Goal: Information Seeking & Learning: Learn about a topic

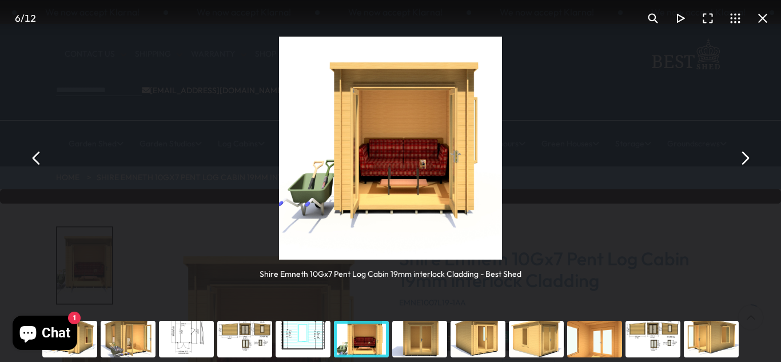
click at [474, 344] on div "You can close this modal content with the ESC key" at bounding box center [478, 339] width 58 height 46
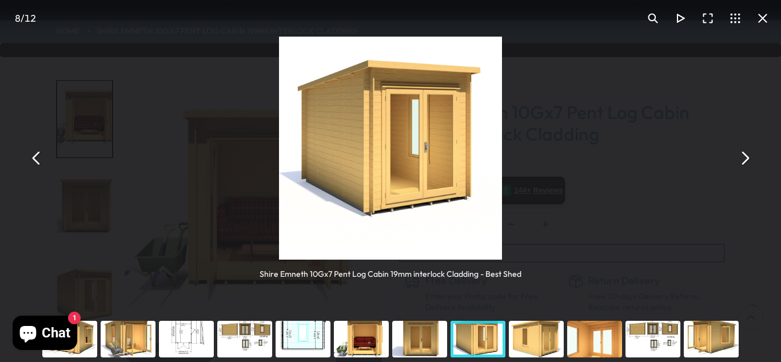
scroll to position [146, 0]
click at [542, 346] on div "You can close this modal content with the ESC key" at bounding box center [536, 339] width 58 height 46
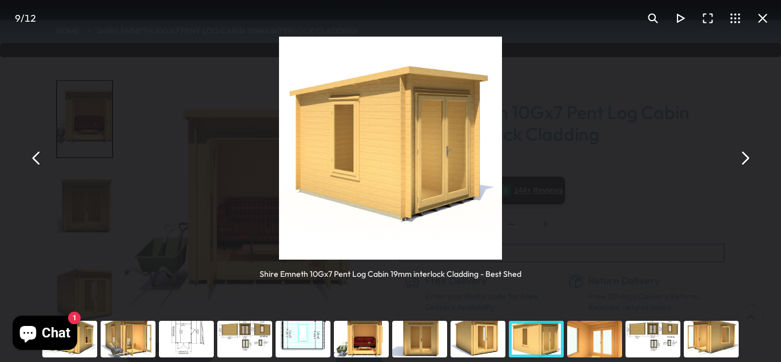
click at [593, 336] on div "You can close this modal content with the ESC key" at bounding box center [595, 339] width 58 height 46
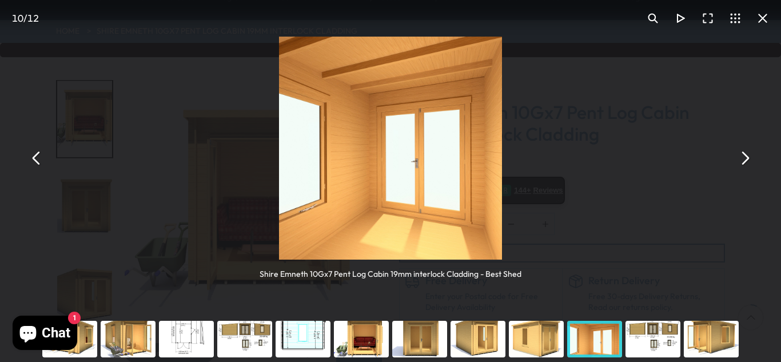
click at [733, 342] on div "You can close this modal content with the ESC key" at bounding box center [711, 339] width 58 height 46
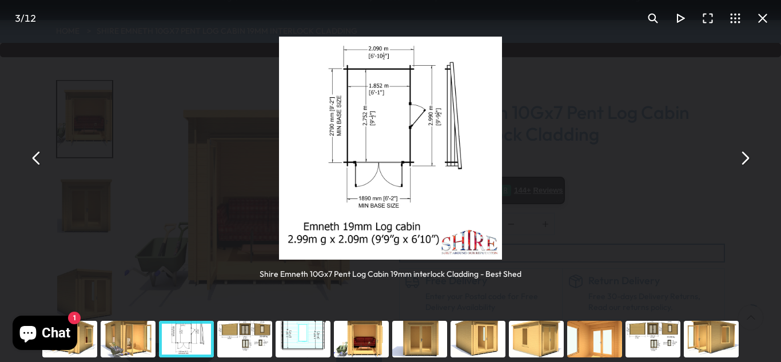
click at [655, 333] on div "You can close this modal content with the ESC key" at bounding box center [653, 339] width 58 height 46
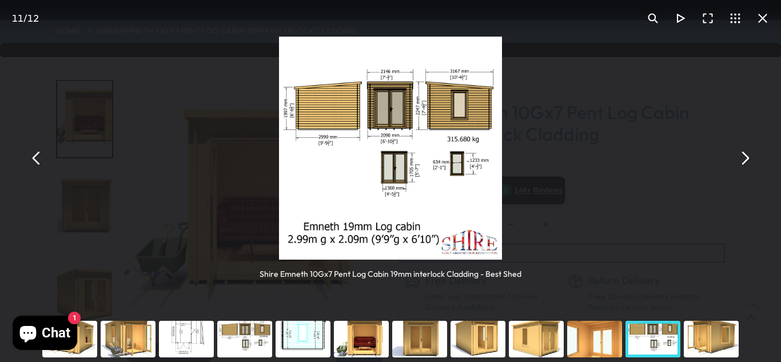
click at [706, 337] on div "You can close this modal content with the ESC key" at bounding box center [711, 339] width 58 height 46
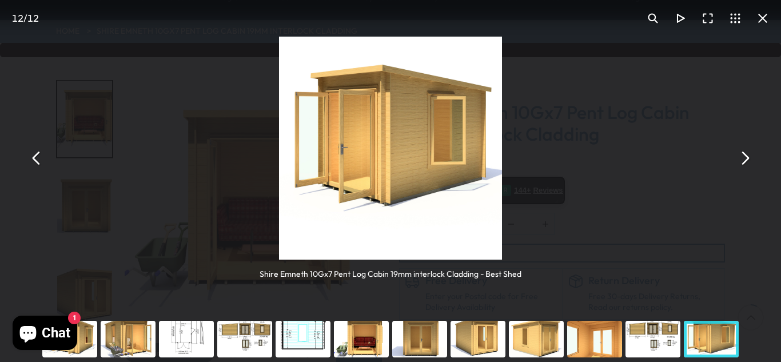
click at [664, 339] on div "You can close this modal content with the ESC key" at bounding box center [653, 339] width 58 height 46
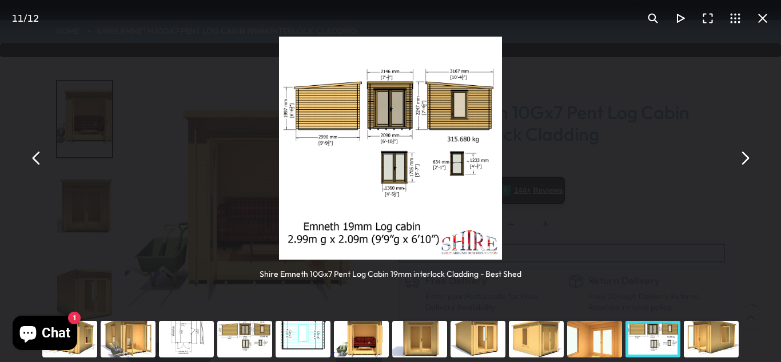
click at [601, 341] on div "You can close this modal content with the ESC key" at bounding box center [595, 339] width 58 height 46
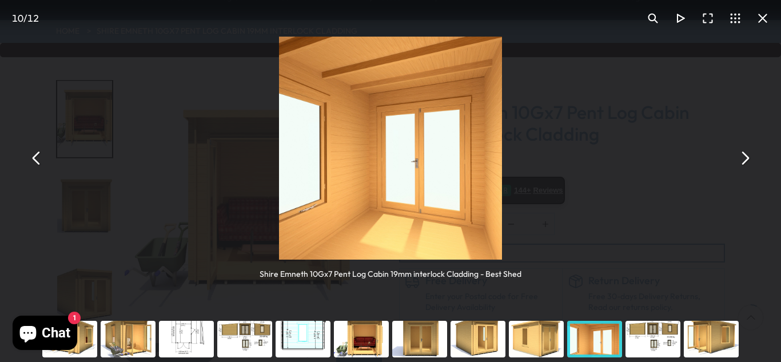
click at [542, 341] on div "You can close this modal content with the ESC key" at bounding box center [536, 339] width 58 height 46
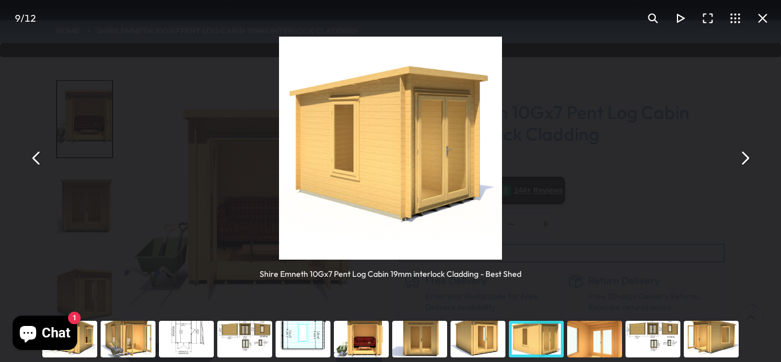
click at [479, 339] on div "You can close this modal content with the ESC key" at bounding box center [478, 339] width 58 height 46
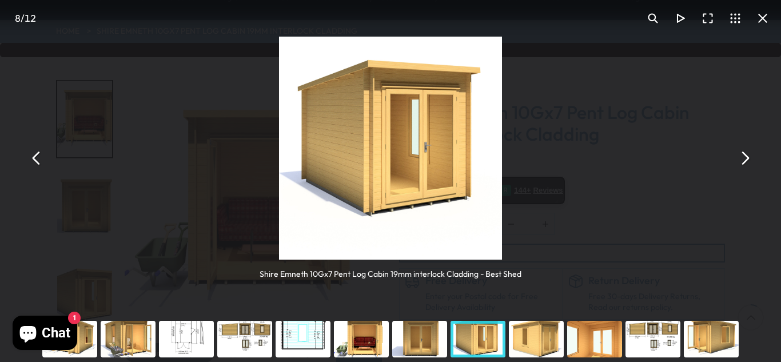
click at [371, 345] on div "You can close this modal content with the ESC key" at bounding box center [361, 339] width 58 height 46
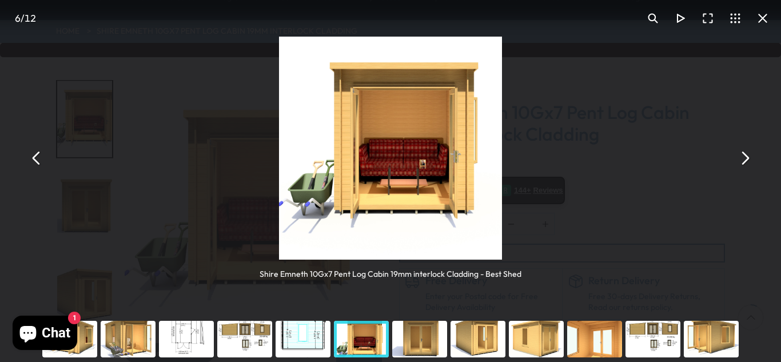
click at [400, 205] on img "You can close this modal content with the ESC key" at bounding box center [390, 148] width 223 height 223
click at [400, 202] on img "You can close this modal content with the ESC key" at bounding box center [390, 148] width 223 height 223
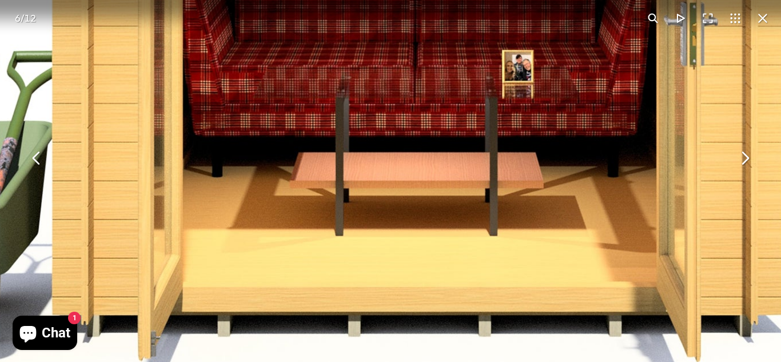
drag, startPoint x: 400, startPoint y: 202, endPoint x: 397, endPoint y: 276, distance: 73.3
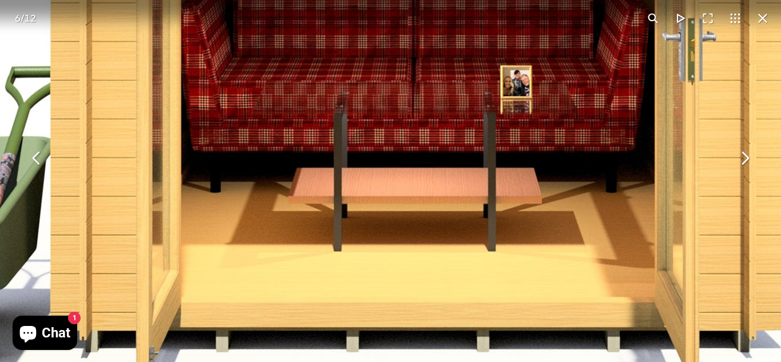
drag, startPoint x: 420, startPoint y: 162, endPoint x: 418, endPoint y: 178, distance: 15.5
click at [418, 178] on img "You can close this modal content with the ESC key" at bounding box center [346, 4] width 1171 height 1171
